Goal: Find specific page/section: Find specific page/section

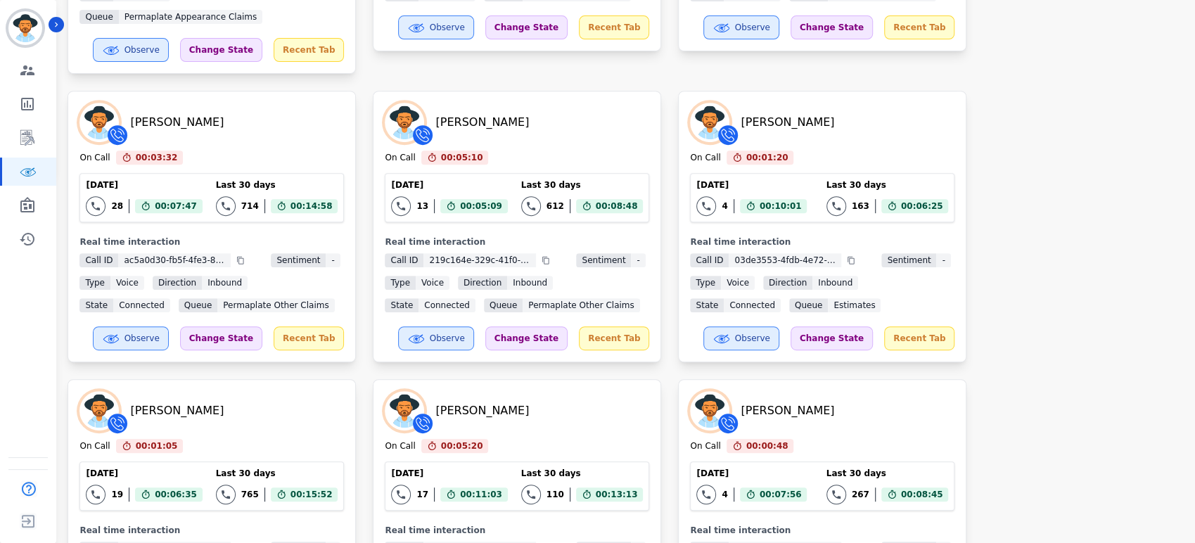
scroll to position [174, 0]
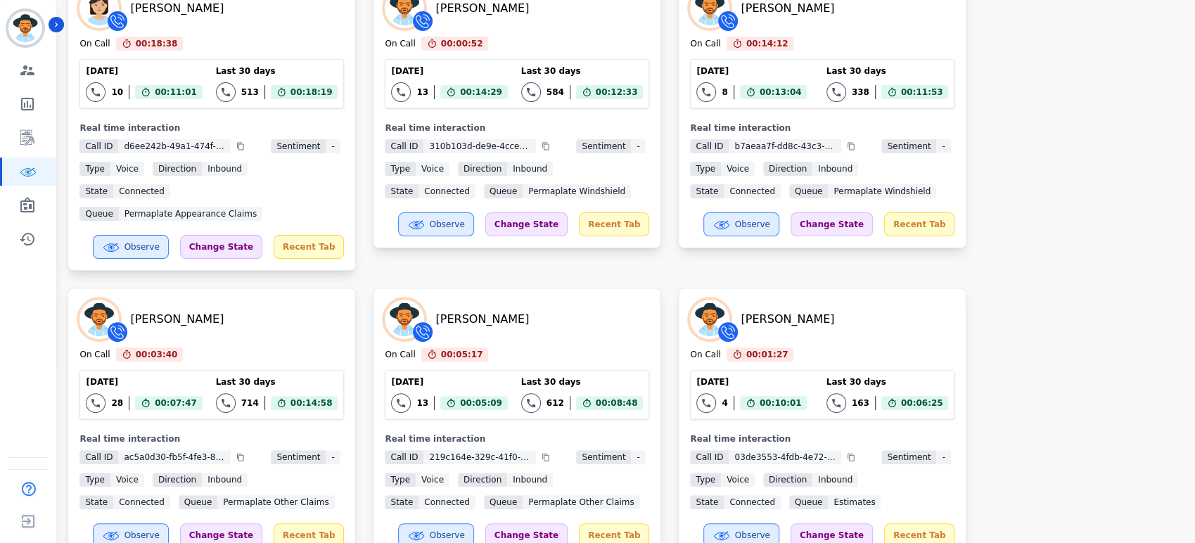
click at [1087, 160] on div "[PERSON_NAME] On Call 00:18:38 Current State: On Call [DATE] 10 Total interacti…" at bounding box center [624, 423] width 1113 height 893
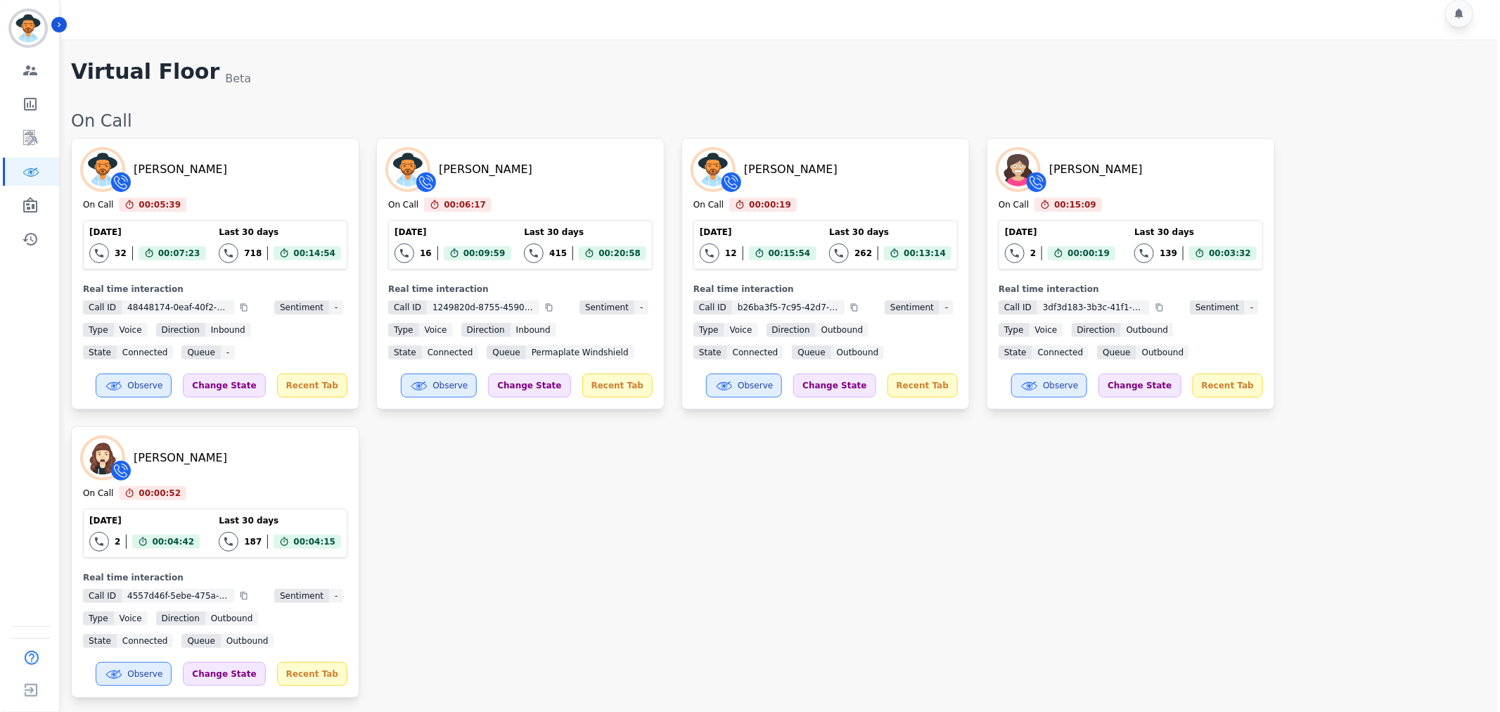
scroll to position [0, 0]
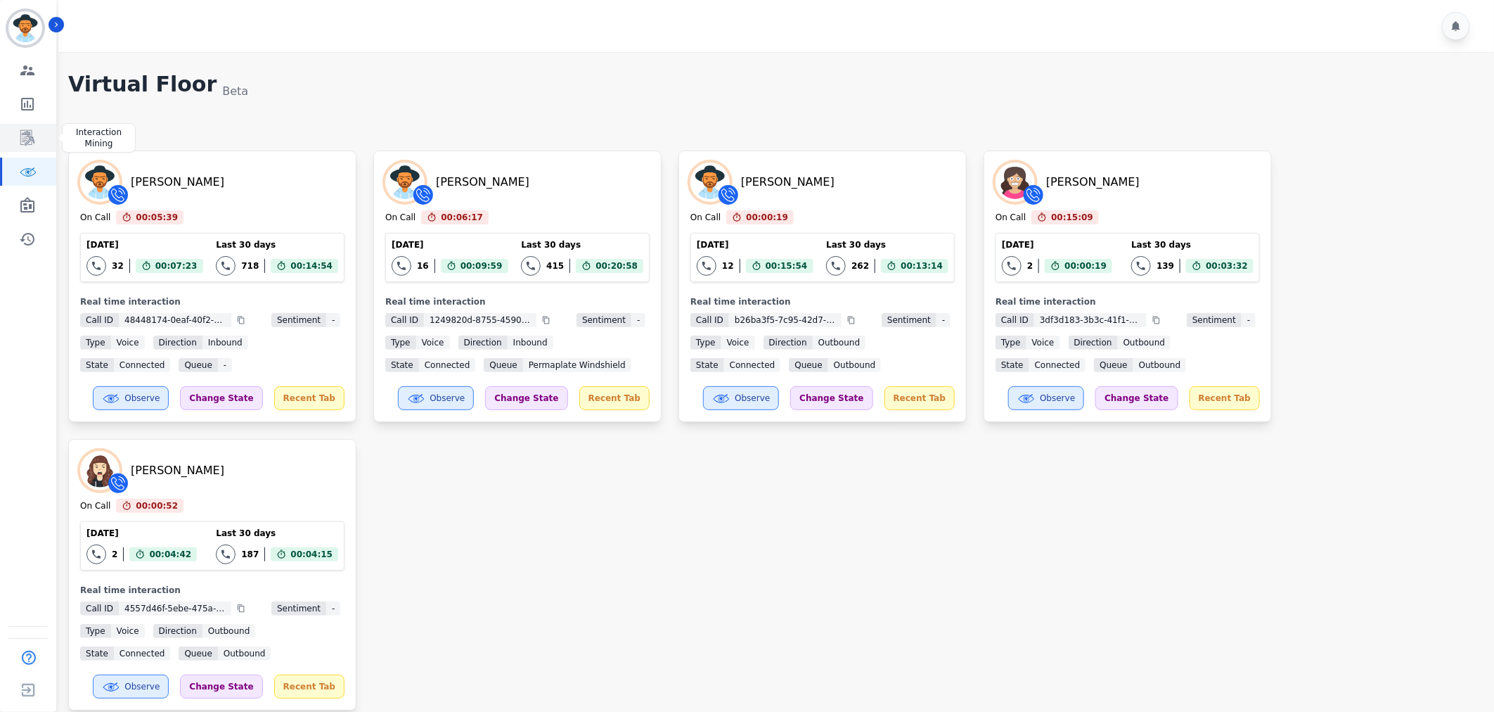
click at [24, 146] on icon "Sidebar" at bounding box center [27, 137] width 17 height 17
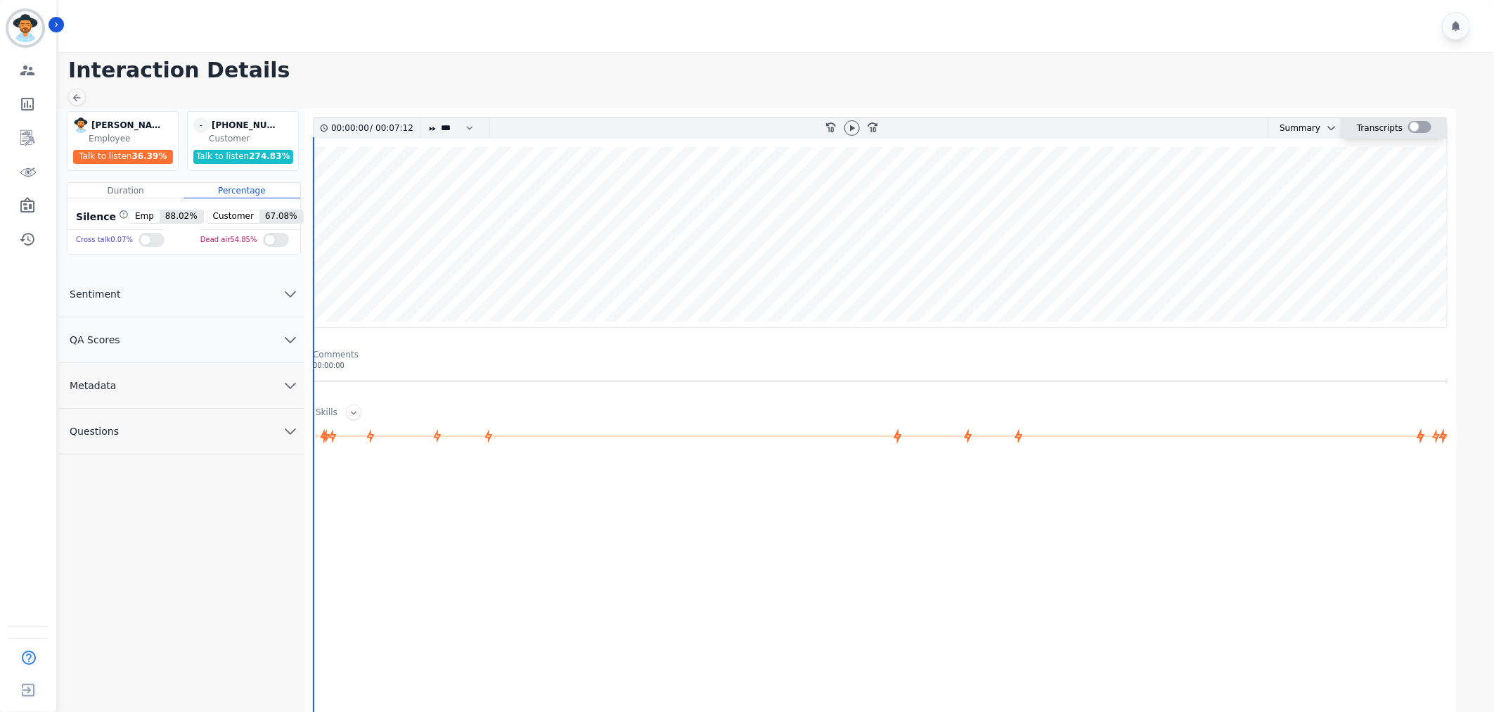
click at [1416, 130] on div at bounding box center [1420, 127] width 23 height 12
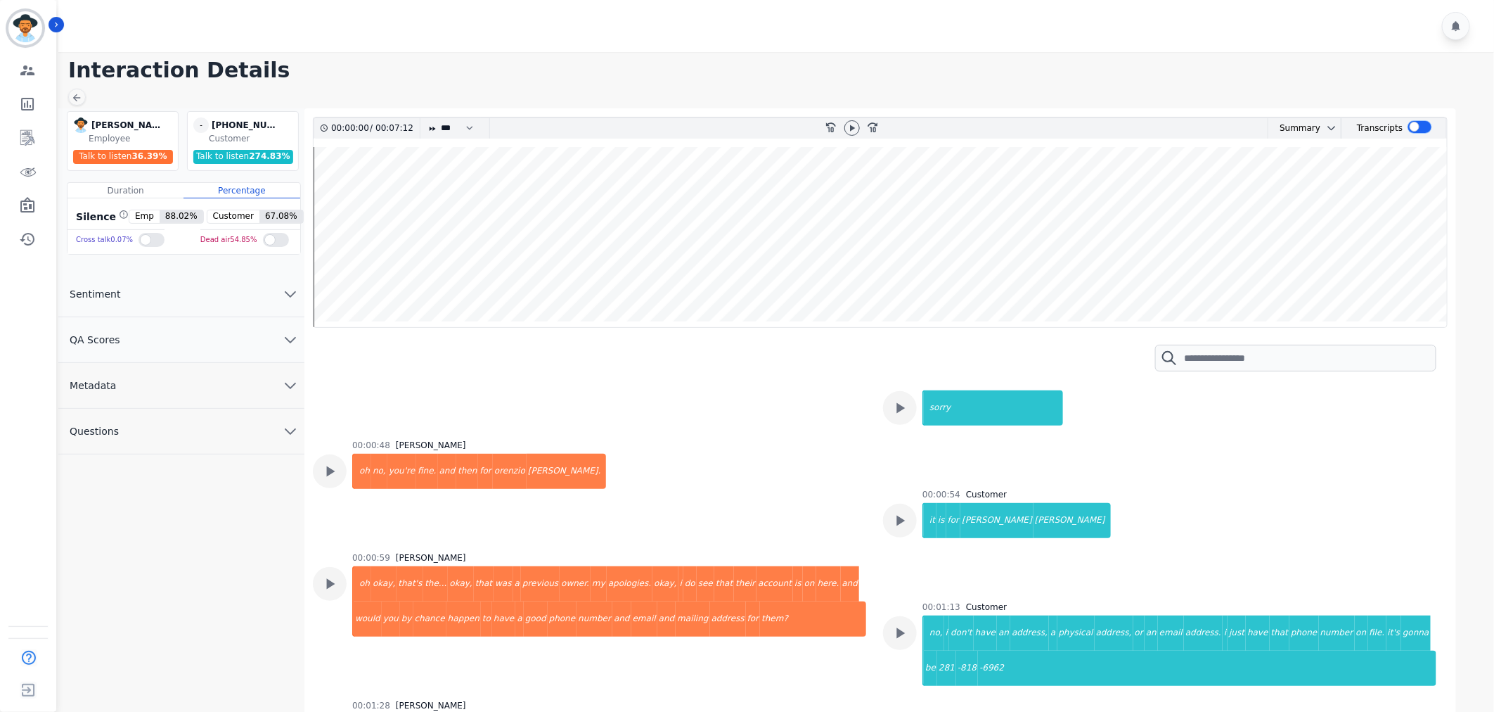
scroll to position [625, 0]
